Goal: Information Seeking & Learning: Learn about a topic

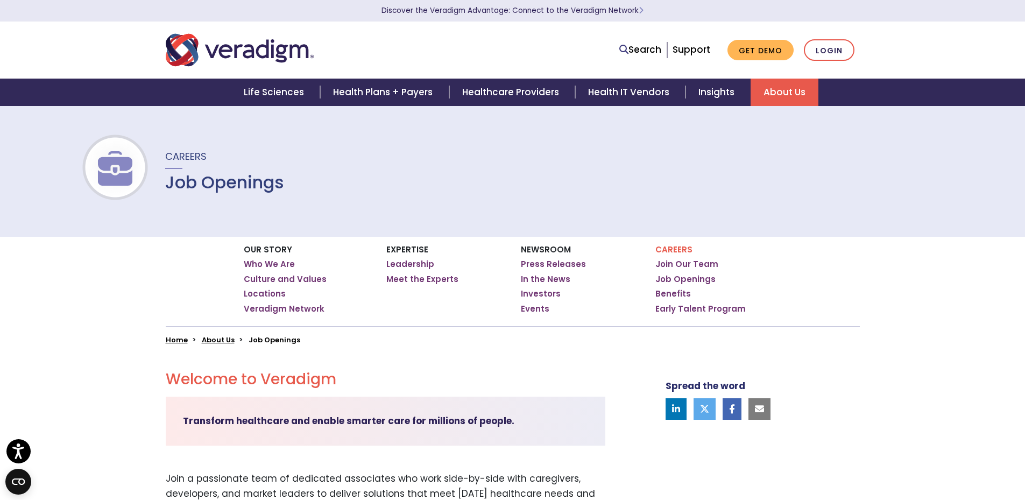
click at [204, 183] on h1 "Job Openings" at bounding box center [224, 182] width 119 height 20
click at [669, 251] on p "Careers" at bounding box center [718, 250] width 126 height 10
click at [679, 278] on link "Job Openings" at bounding box center [685, 279] width 60 height 11
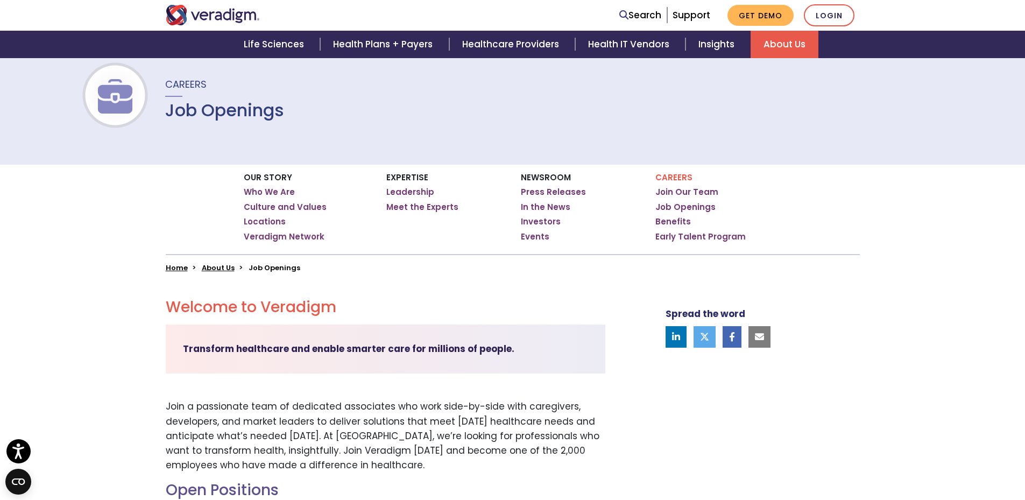
scroll to position [161, 0]
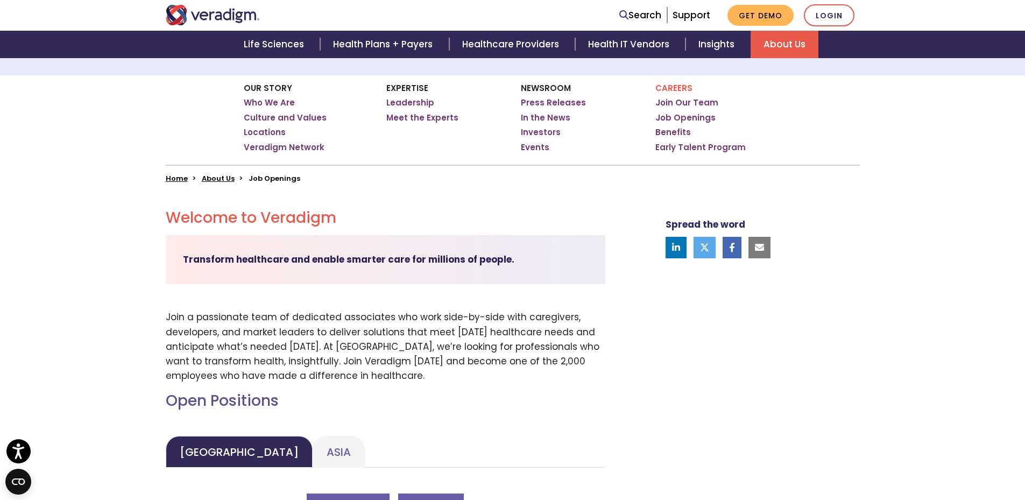
click at [207, 269] on div "Transform healthcare and enable smarter care for millions of people." at bounding box center [386, 259] width 440 height 49
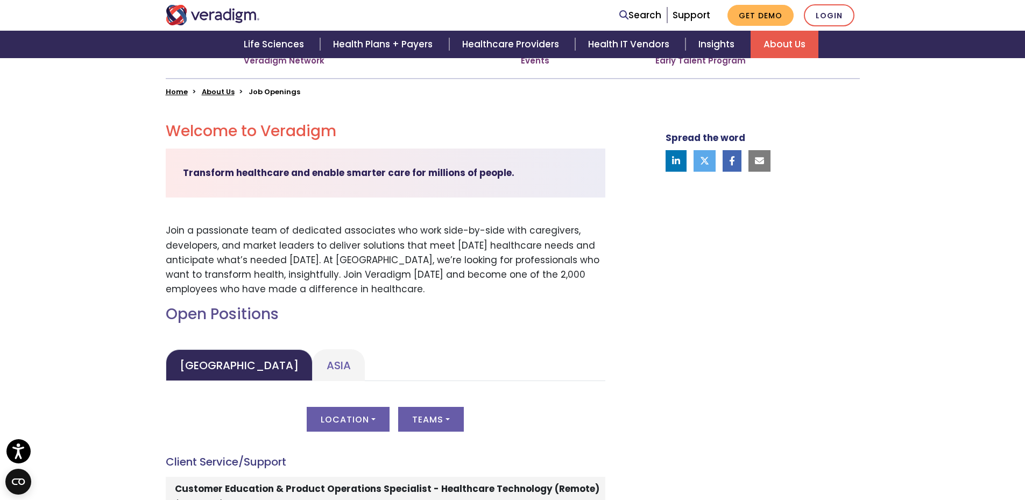
scroll to position [323, 0]
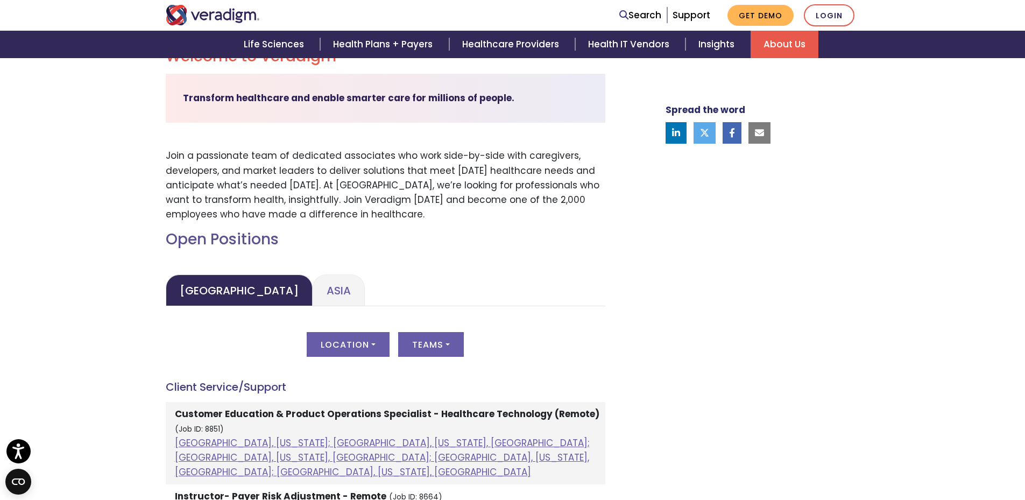
click at [313, 287] on link "Asia" at bounding box center [339, 290] width 52 height 32
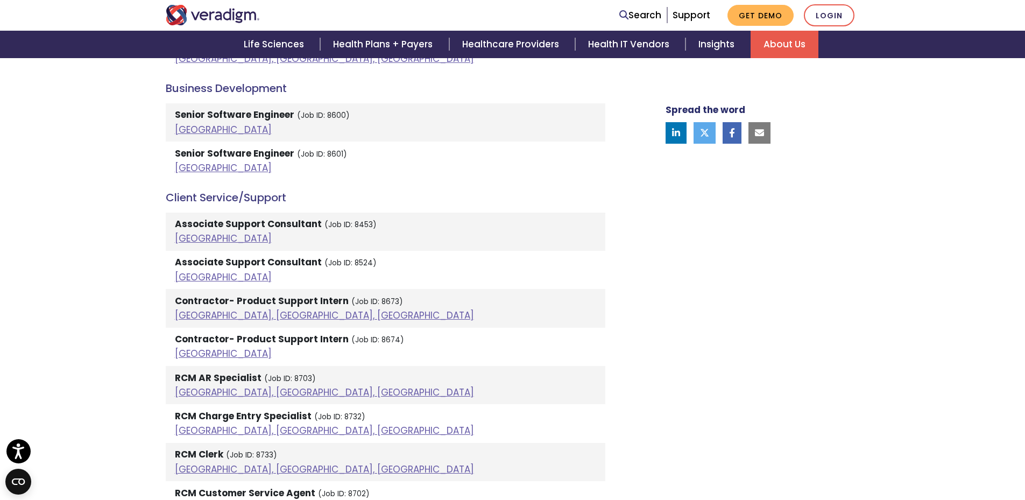
scroll to position [861, 0]
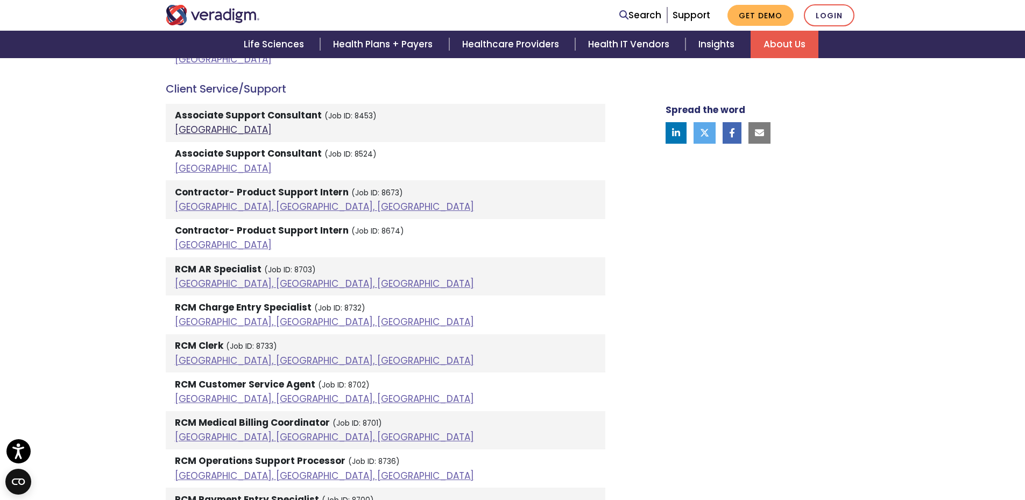
click at [176, 123] on link "[GEOGRAPHIC_DATA]" at bounding box center [223, 129] width 97 height 13
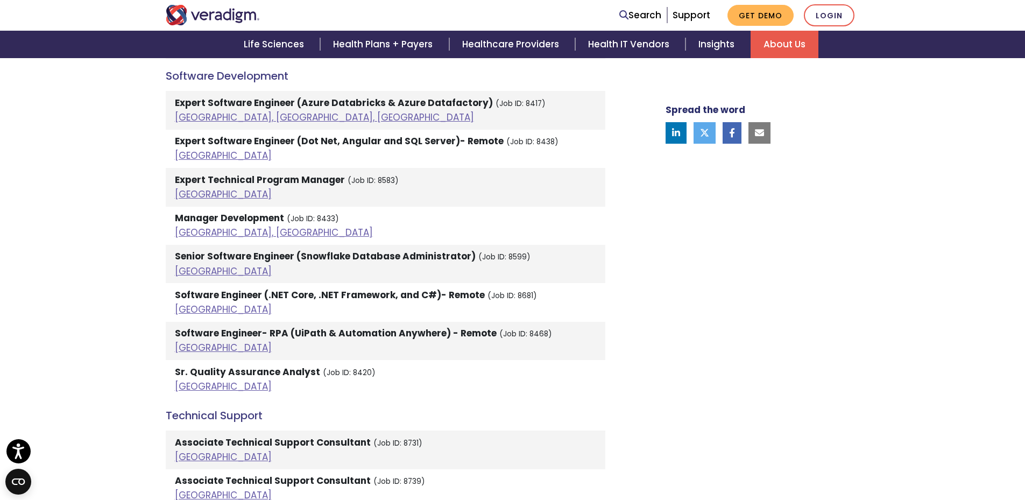
scroll to position [2367, 0]
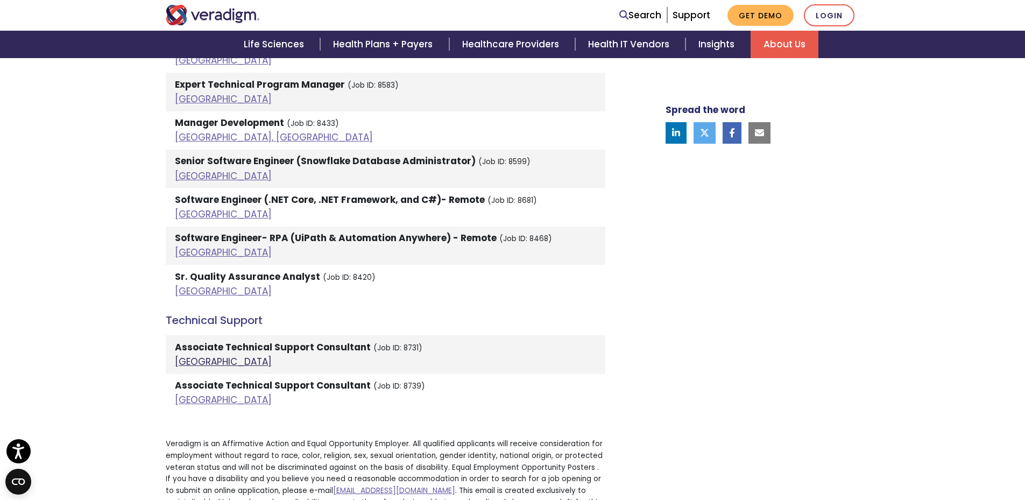
click at [190, 355] on link "[GEOGRAPHIC_DATA]" at bounding box center [223, 361] width 97 height 13
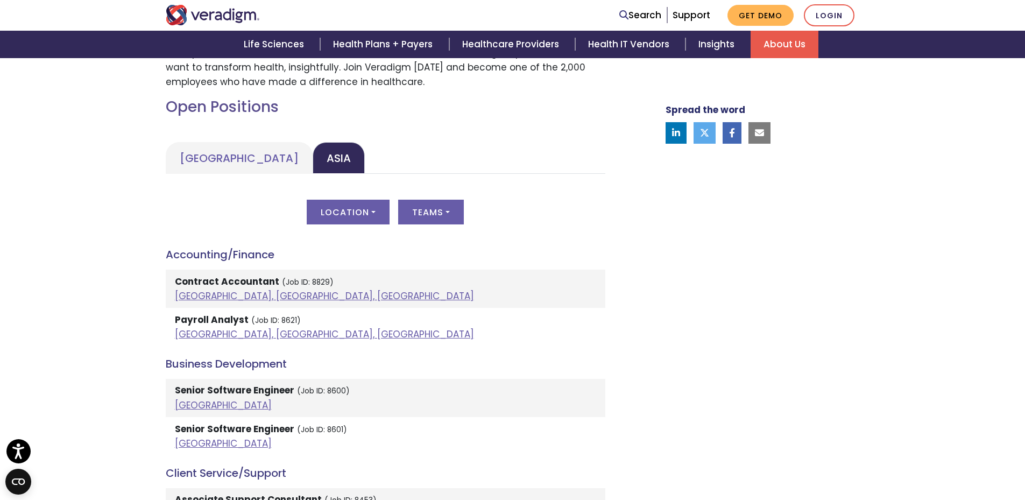
scroll to position [484, 0]
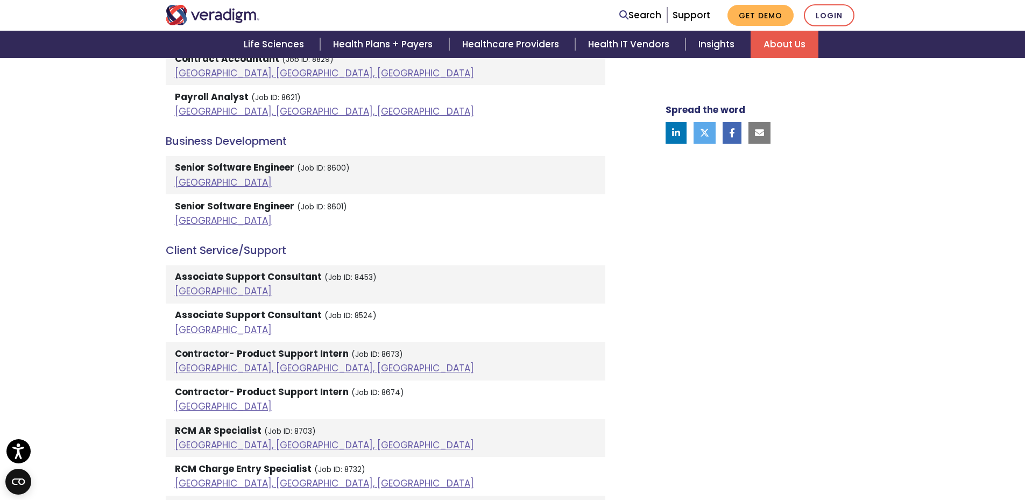
scroll to position [753, 0]
